Goal: Use online tool/utility: Utilize a website feature to perform a specific function

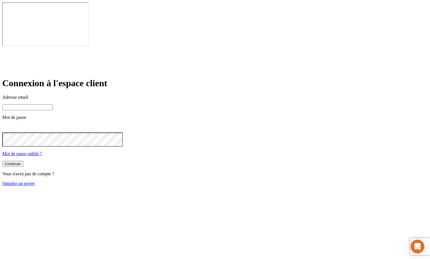
click at [53, 105] on input at bounding box center [27, 108] width 50 height 6
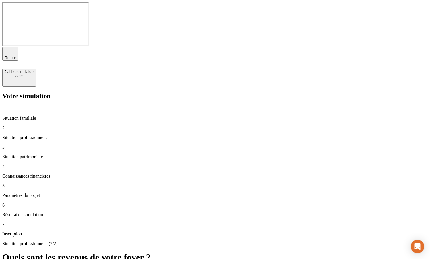
type input "0"
click at [16, 56] on span "Retour" at bounding box center [10, 58] width 11 height 4
type input "50 000"
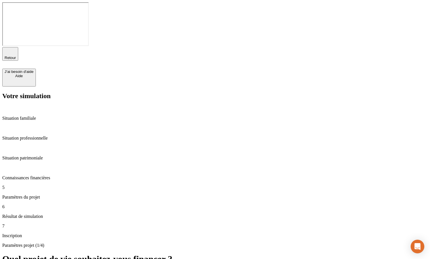
type input "1"
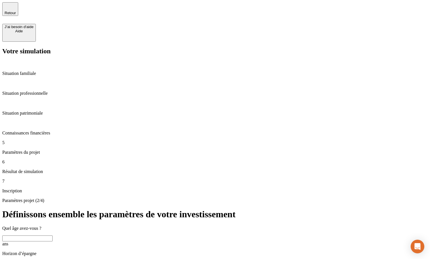
click at [53, 259] on input "10" at bounding box center [27, 264] width 50 height 6
drag, startPoint x: 287, startPoint y: 82, endPoint x: 231, endPoint y: 82, distance: 56.0
click at [230, 226] on div "Quel âge avez-vous ? ans Horizon d’épargne 10 ans" at bounding box center [214, 249] width 425 height 46
drag, startPoint x: 284, startPoint y: 83, endPoint x: 254, endPoint y: 81, distance: 30.2
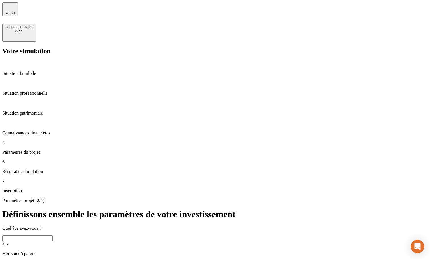
click at [254, 226] on div "Quel âge avez-vous ? ans Horizon d’épargne 10 ans" at bounding box center [214, 249] width 425 height 46
click at [53, 236] on input "text" at bounding box center [27, 239] width 50 height 6
click at [186, 209] on h1 "Définissons ensemble les paramètres de votre investissement" at bounding box center [214, 214] width 425 height 11
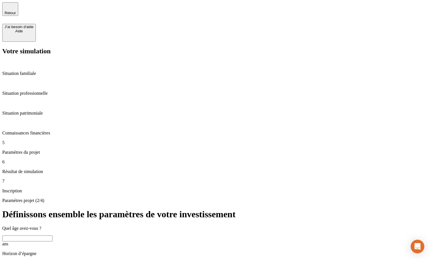
click at [53, 236] on input "text" at bounding box center [27, 239] width 50 height 6
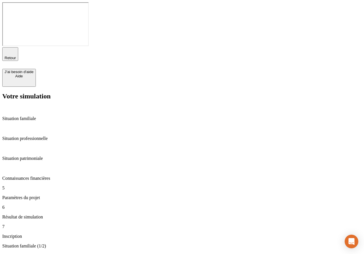
click at [50, 165] on div "Connaissances financières" at bounding box center [181, 172] width 359 height 15
click at [50, 195] on p "Paramètres du projet" at bounding box center [181, 197] width 359 height 5
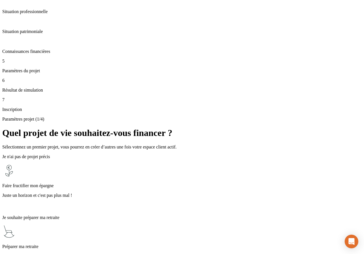
scroll to position [180, 0]
